Goal: Check status: Check status

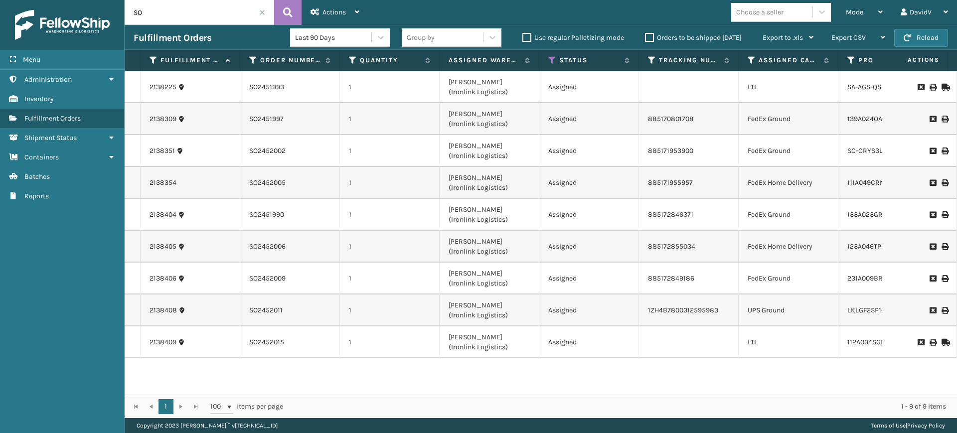
click at [651, 41] on label "Orders to be shipped [DATE]" at bounding box center [693, 37] width 97 height 8
click at [645, 38] on input "Orders to be shipped [DATE]" at bounding box center [645, 35] width 0 height 6
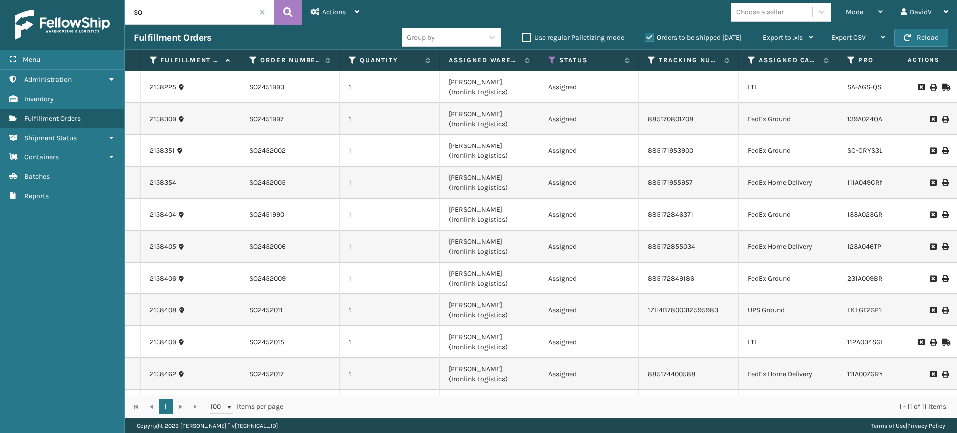
click at [648, 39] on label "Orders to be shipped [DATE]" at bounding box center [693, 37] width 97 height 8
click at [645, 38] on input "Orders to be shipped [DATE]" at bounding box center [645, 35] width 0 height 6
click at [651, 37] on label "Orders to be shipped [DATE]" at bounding box center [693, 37] width 97 height 8
click at [645, 37] on input "Orders to be shipped [DATE]" at bounding box center [645, 35] width 0 height 6
click at [650, 38] on label "Orders to be shipped [DATE]" at bounding box center [693, 37] width 97 height 8
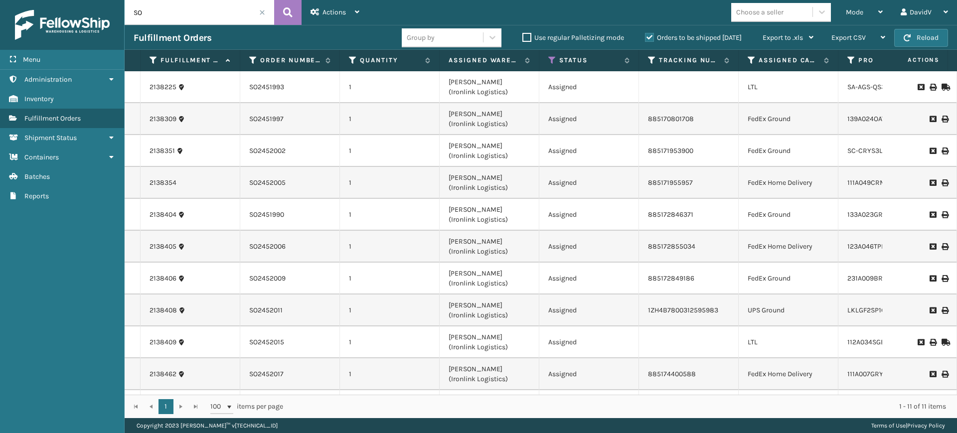
click at [645, 38] on input "Orders to be shipped [DATE]" at bounding box center [645, 35] width 0 height 6
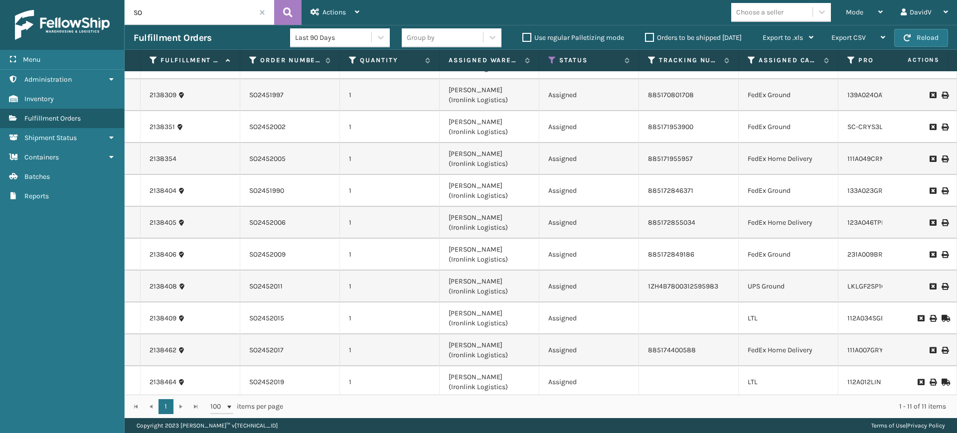
scroll to position [37, 0]
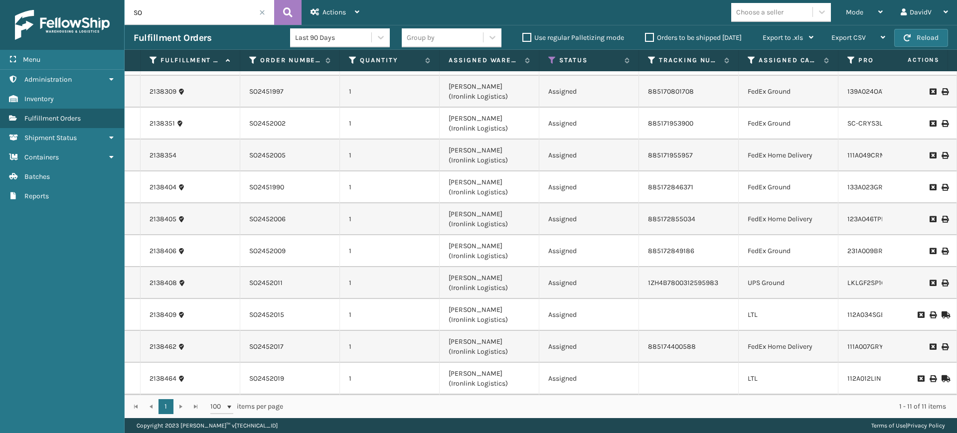
click at [650, 38] on label "Orders to be shipped [DATE]" at bounding box center [693, 37] width 97 height 8
click at [645, 38] on input "Orders to be shipped [DATE]" at bounding box center [645, 35] width 0 height 6
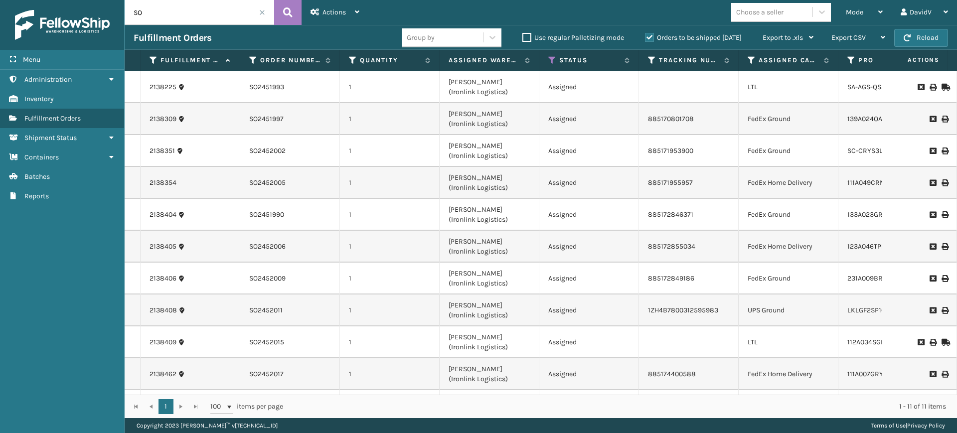
click at [649, 38] on label "Orders to be shipped [DATE]" at bounding box center [693, 37] width 97 height 8
click at [645, 38] on input "Orders to be shipped [DATE]" at bounding box center [645, 35] width 0 height 6
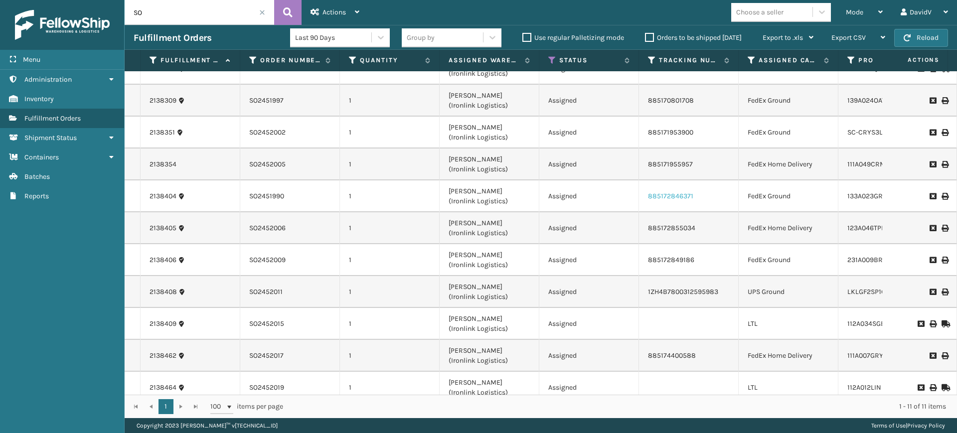
scroll to position [0, 0]
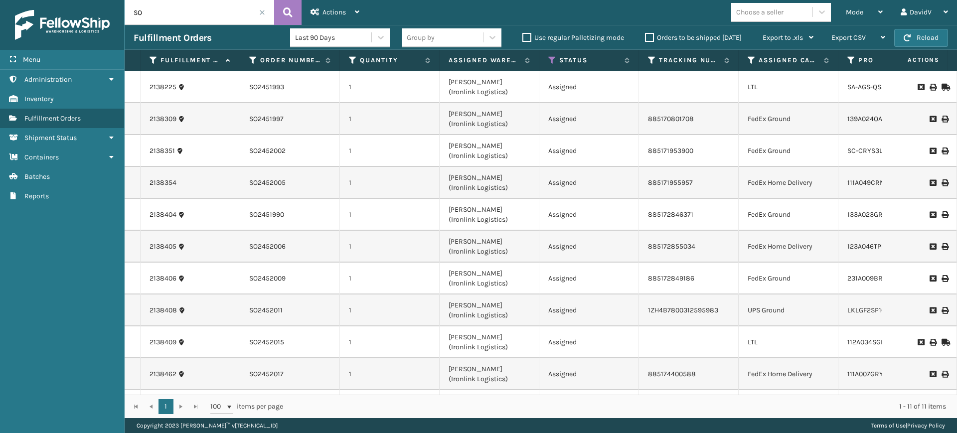
click at [651, 36] on label "Orders to be shipped [DATE]" at bounding box center [693, 37] width 97 height 8
click at [645, 36] on input "Orders to be shipped [DATE]" at bounding box center [645, 35] width 0 height 6
click at [651, 36] on label "Orders to be shipped [DATE]" at bounding box center [693, 37] width 97 height 8
click at [645, 36] on input "Orders to be shipped [DATE]" at bounding box center [645, 35] width 0 height 6
click at [651, 36] on label "Orders to be shipped [DATE]" at bounding box center [693, 37] width 97 height 8
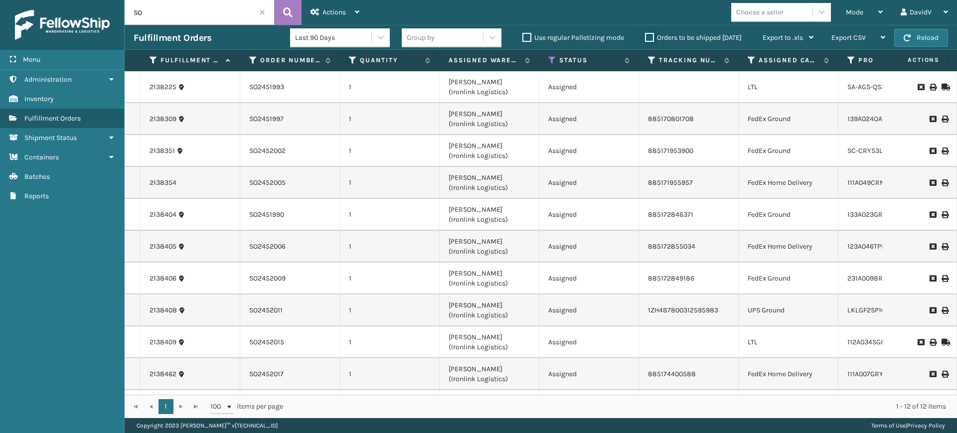
click at [645, 36] on input "Orders to be shipped [DATE]" at bounding box center [645, 35] width 0 height 6
click at [204, 14] on input "SO" at bounding box center [200, 12] width 150 height 25
type input "SO2428141"
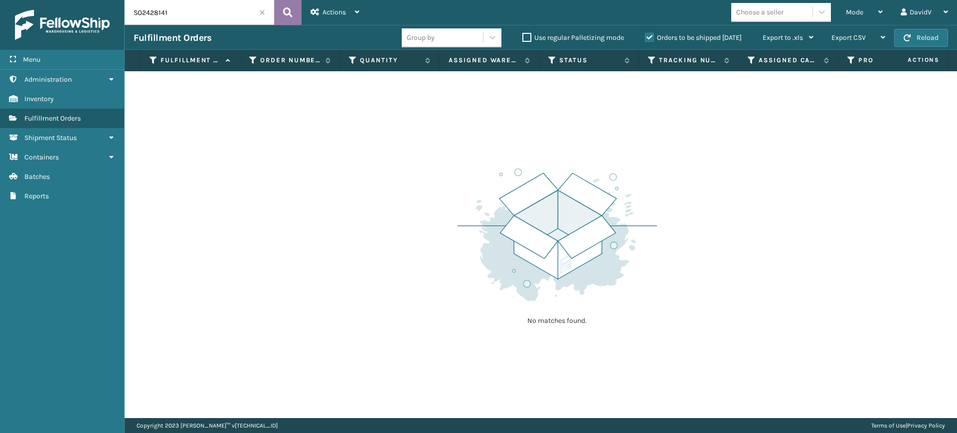
click at [280, 15] on button at bounding box center [287, 12] width 27 height 25
click at [283, 16] on icon at bounding box center [287, 12] width 9 height 15
click at [650, 35] on label "Orders to be shipped [DATE]" at bounding box center [693, 37] width 97 height 8
click at [645, 35] on input "Orders to be shipped [DATE]" at bounding box center [645, 35] width 0 height 6
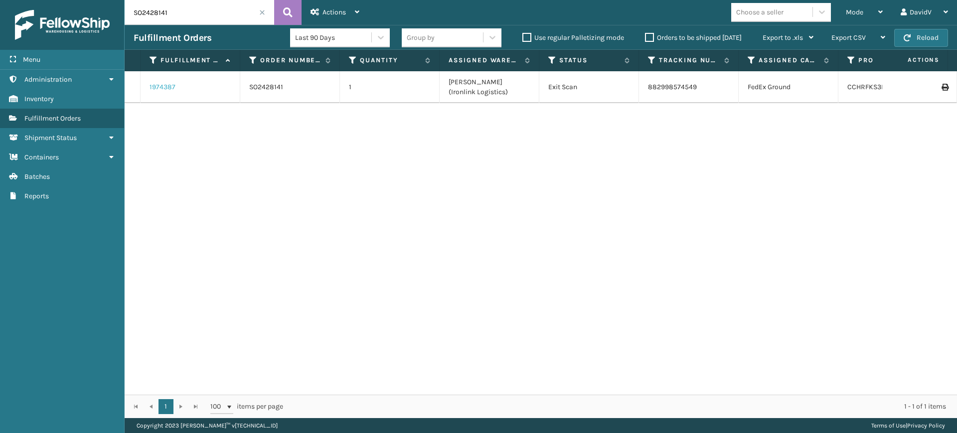
click at [167, 88] on link "1974387" at bounding box center [163, 87] width 26 height 10
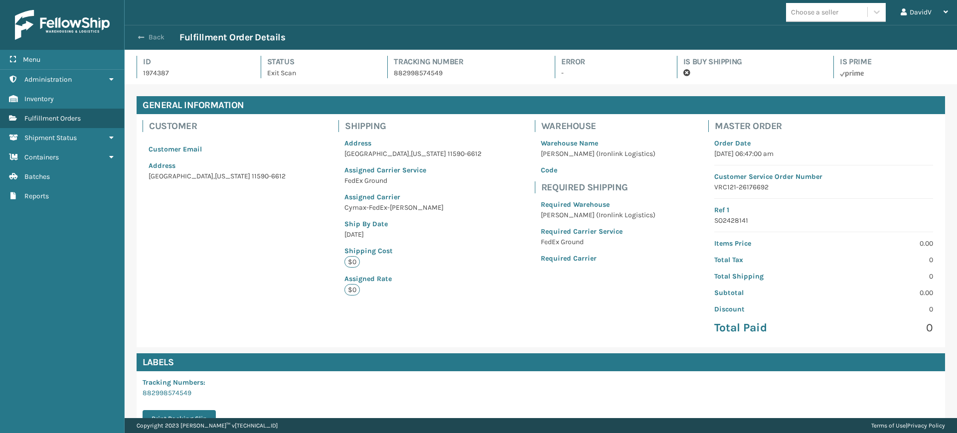
click at [144, 37] on span "button" at bounding box center [141, 37] width 6 height 7
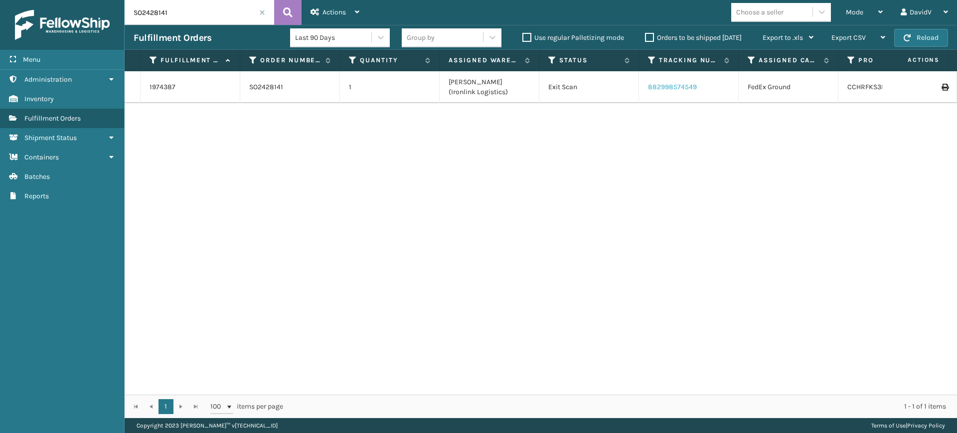
click at [654, 87] on link "882998574549" at bounding box center [672, 87] width 49 height 8
click at [662, 92] on td "882998574549" at bounding box center [689, 87] width 100 height 32
click at [668, 86] on link "882998574549" at bounding box center [672, 87] width 49 height 8
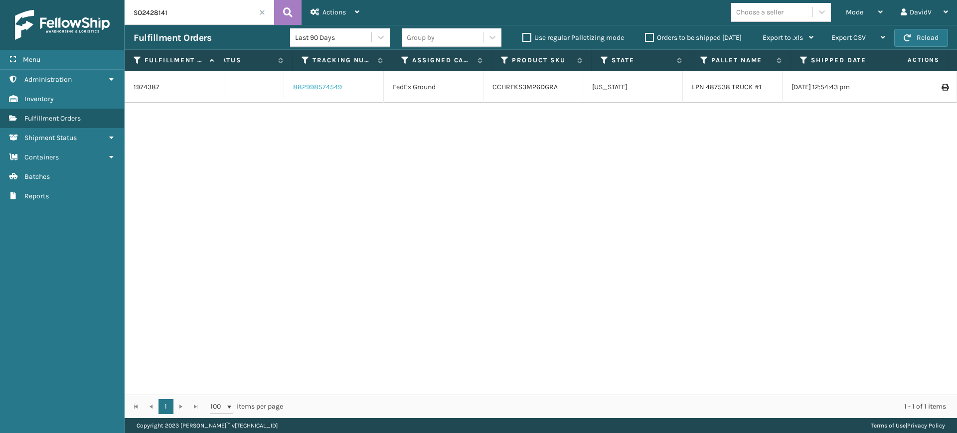
scroll to position [0, 364]
click at [190, 17] on input "SO2428141" at bounding box center [200, 12] width 150 height 25
type input "SO2428235"
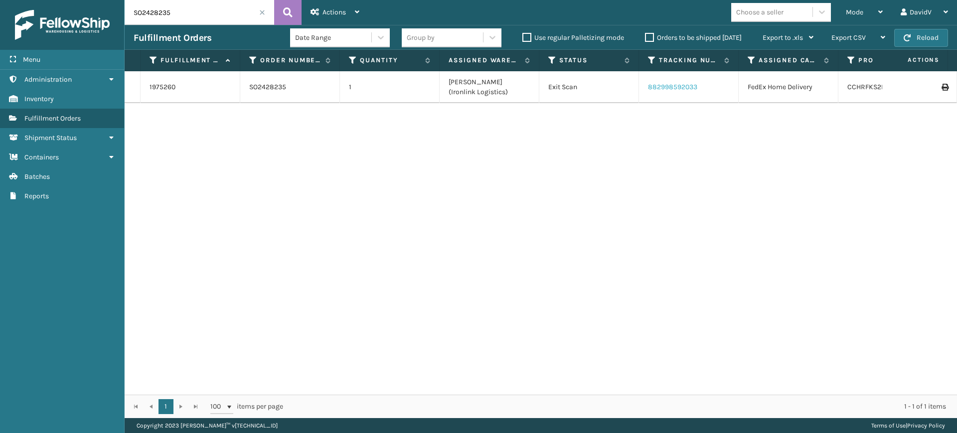
click at [685, 87] on link "882998592033" at bounding box center [672, 87] width 49 height 8
